Goal: Check status: Check status

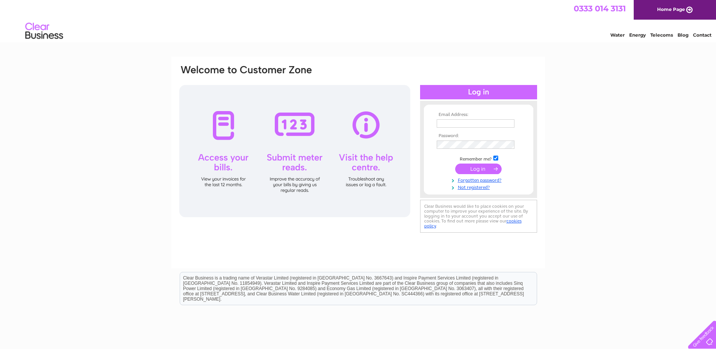
type input "[EMAIL_ADDRESS][DOMAIN_NAME]"
click at [477, 169] on input "submit" at bounding box center [478, 168] width 46 height 11
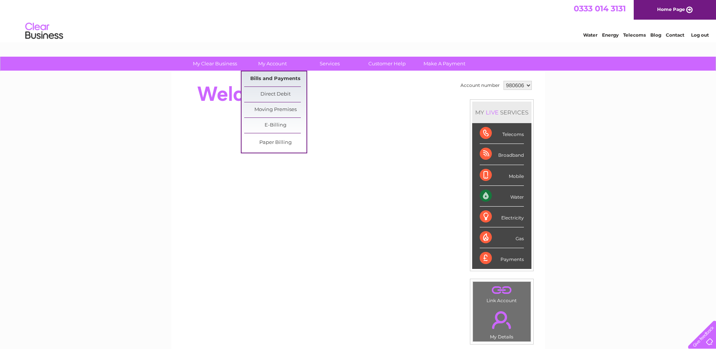
click at [294, 75] on link "Bills and Payments" at bounding box center [275, 78] width 62 height 15
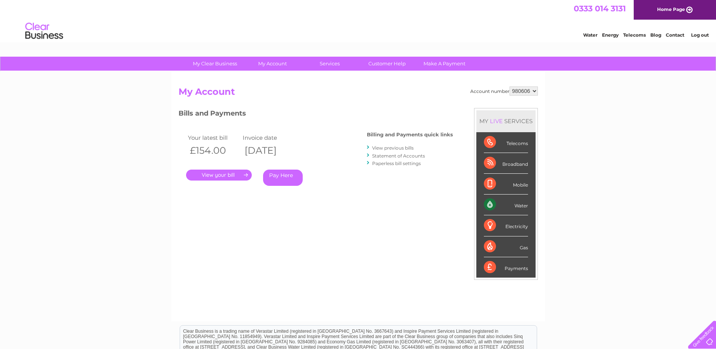
click at [524, 205] on div "Water" at bounding box center [506, 204] width 44 height 21
click at [242, 175] on link "." at bounding box center [219, 174] width 66 height 11
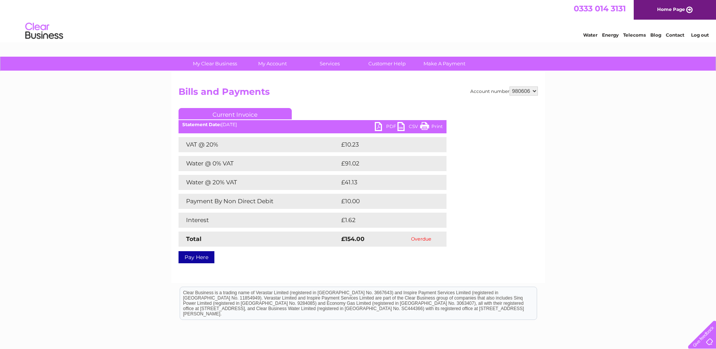
click at [533, 92] on select "980606" at bounding box center [524, 90] width 28 height 9
